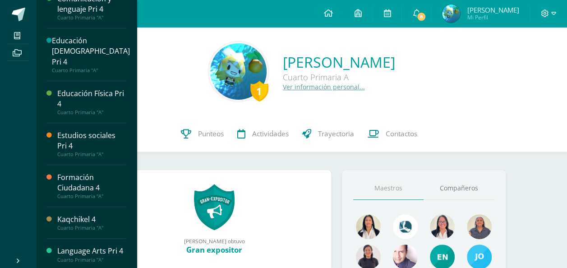
scroll to position [90, 0]
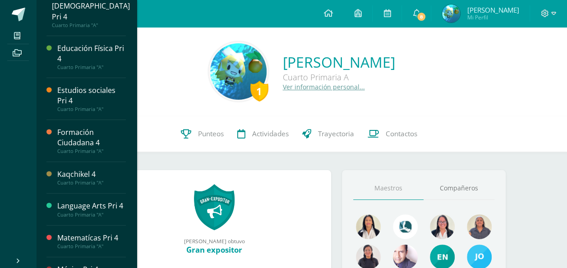
click at [101, 201] on div "Language Arts Pri 4" at bounding box center [91, 206] width 69 height 10
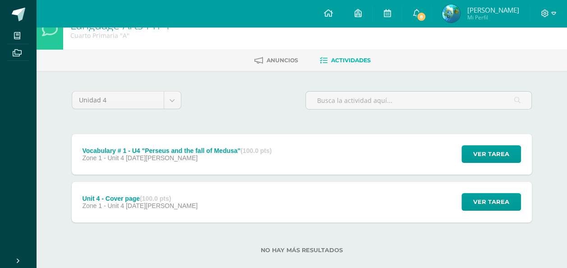
scroll to position [32, 0]
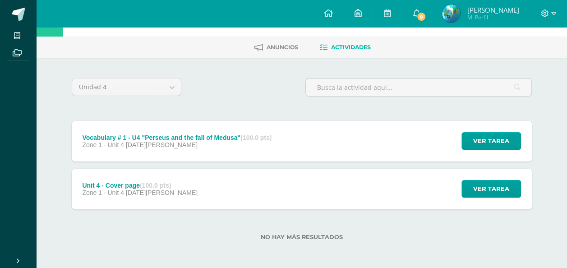
click at [156, 136] on div "Vocabulary # 1 - U4 "Perseus and the fall of Medusa" (100.0 pts)" at bounding box center [176, 137] width 189 height 7
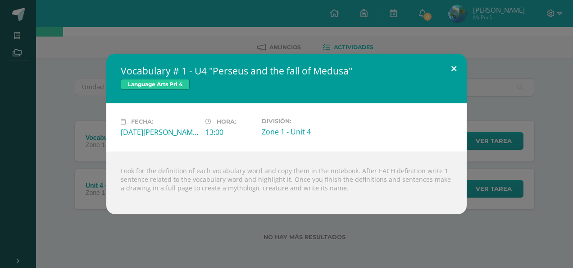
click at [453, 63] on button at bounding box center [454, 69] width 26 height 31
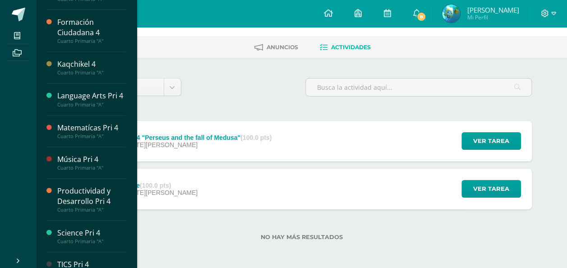
scroll to position [214, 0]
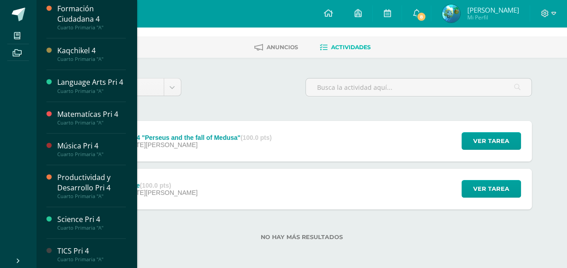
click at [73, 219] on div "Science Pri 4" at bounding box center [91, 219] width 69 height 10
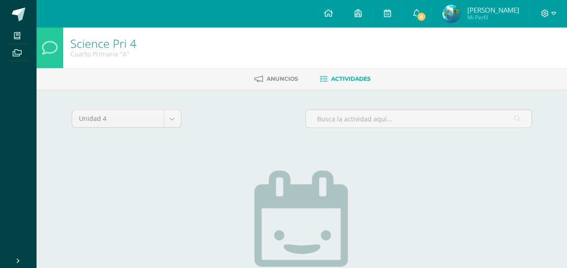
scroll to position [121, 0]
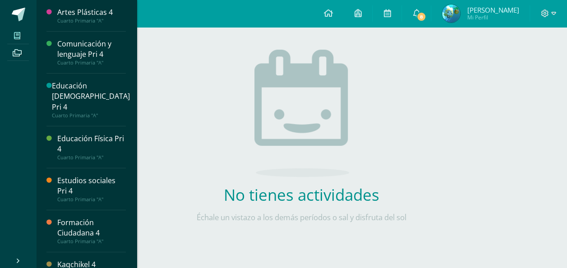
click at [19, 34] on icon at bounding box center [17, 35] width 6 height 7
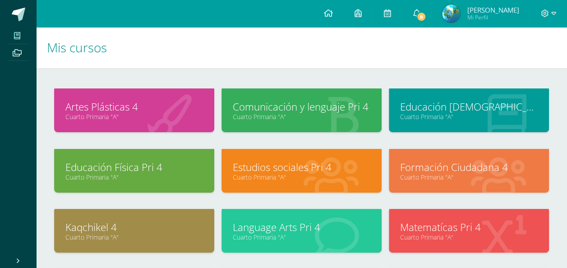
click at [454, 224] on link "Matematícas Pri 4" at bounding box center [468, 227] width 137 height 14
